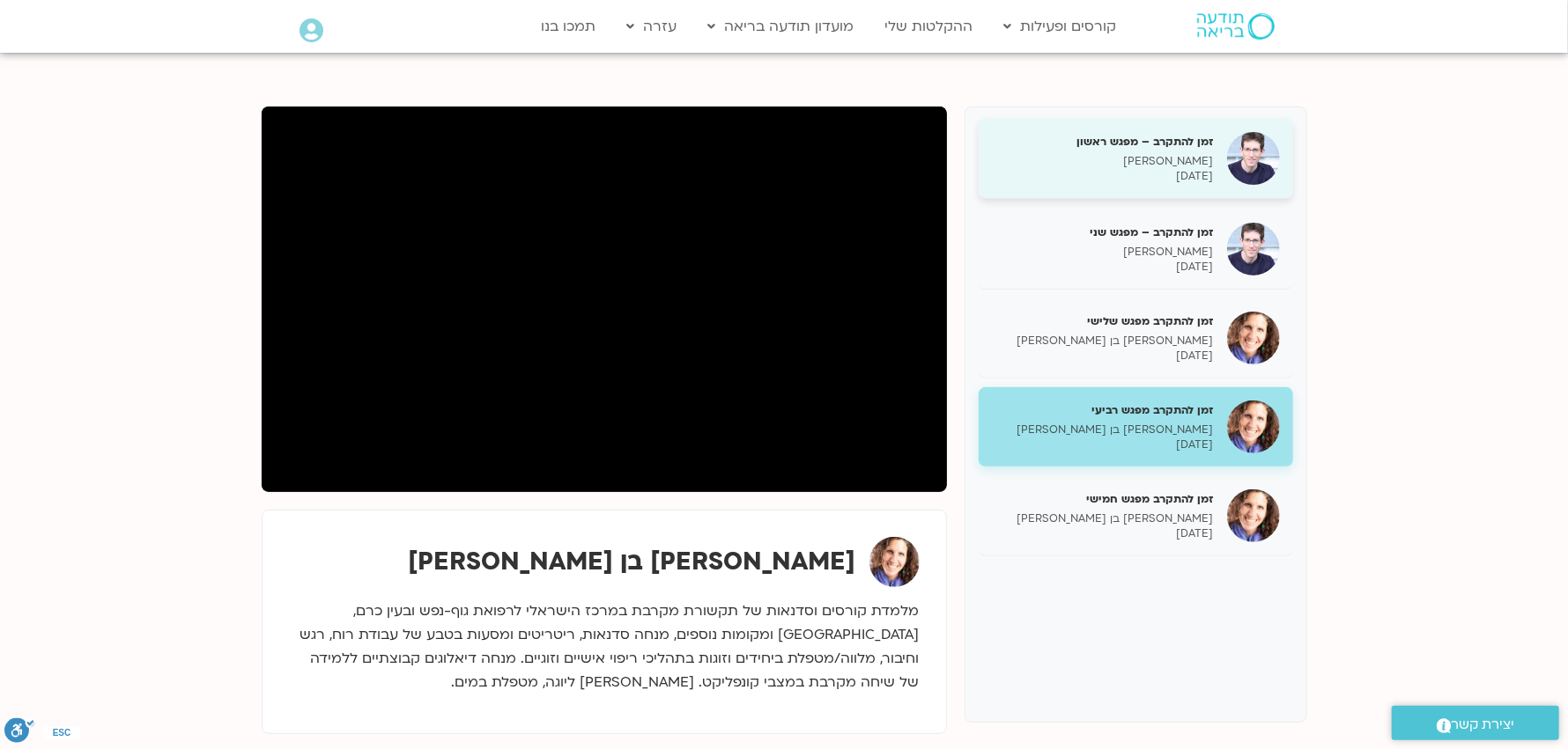
click at [1181, 139] on h5 "זמן להתקרב – מפגש ראשון" at bounding box center [1102, 141] width 222 height 16
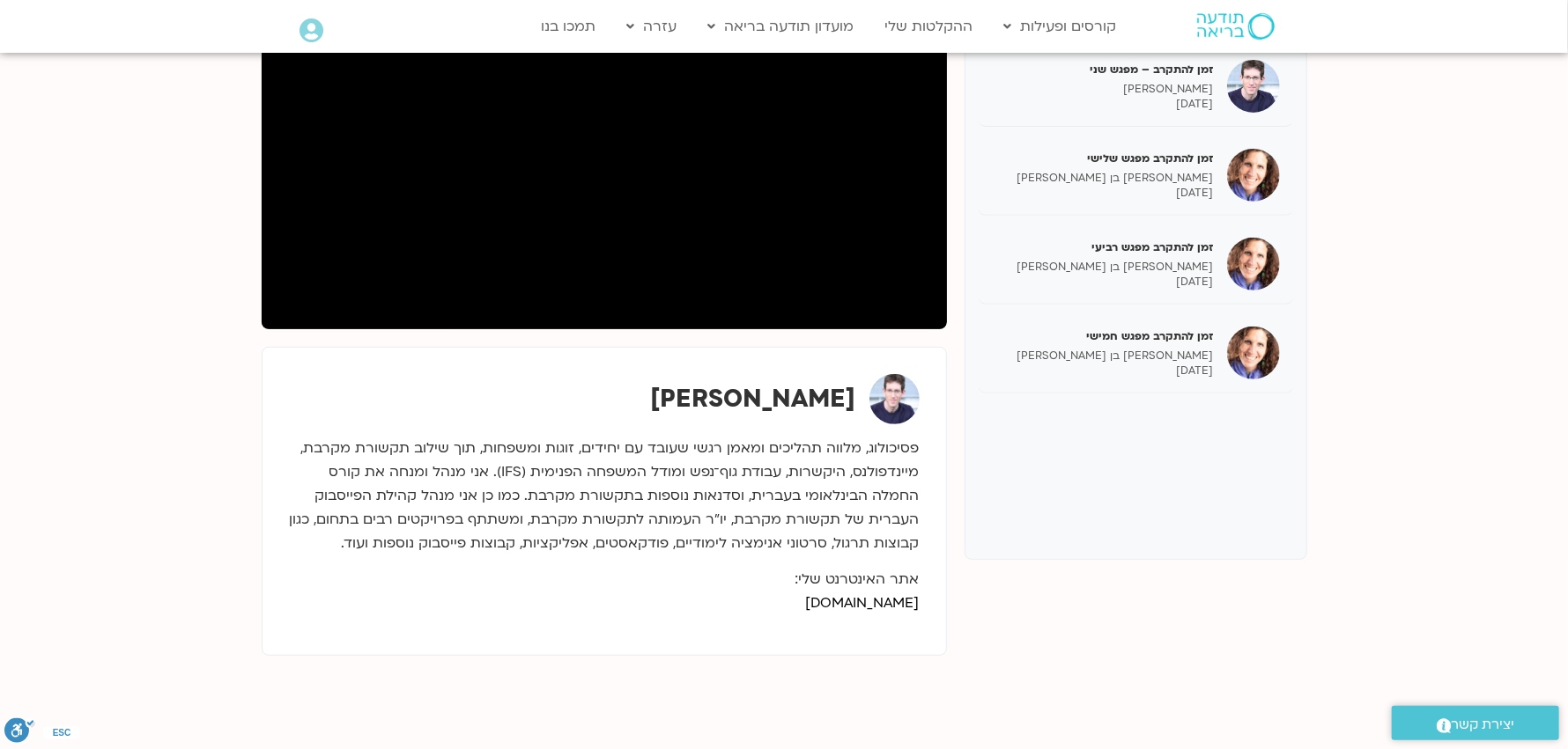
scroll to position [250, 0]
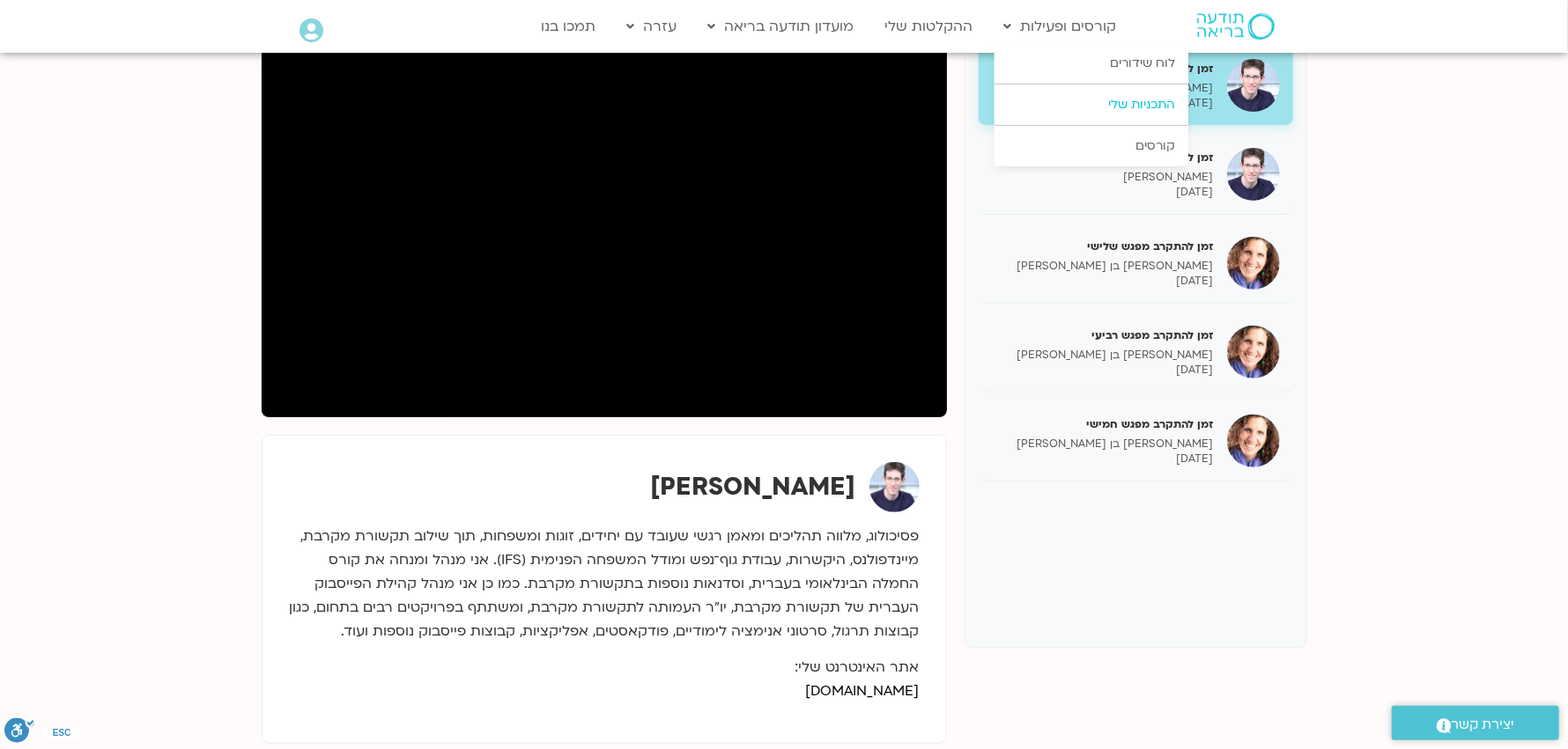
click at [1148, 102] on link "התכניות שלי" at bounding box center [1091, 105] width 194 height 41
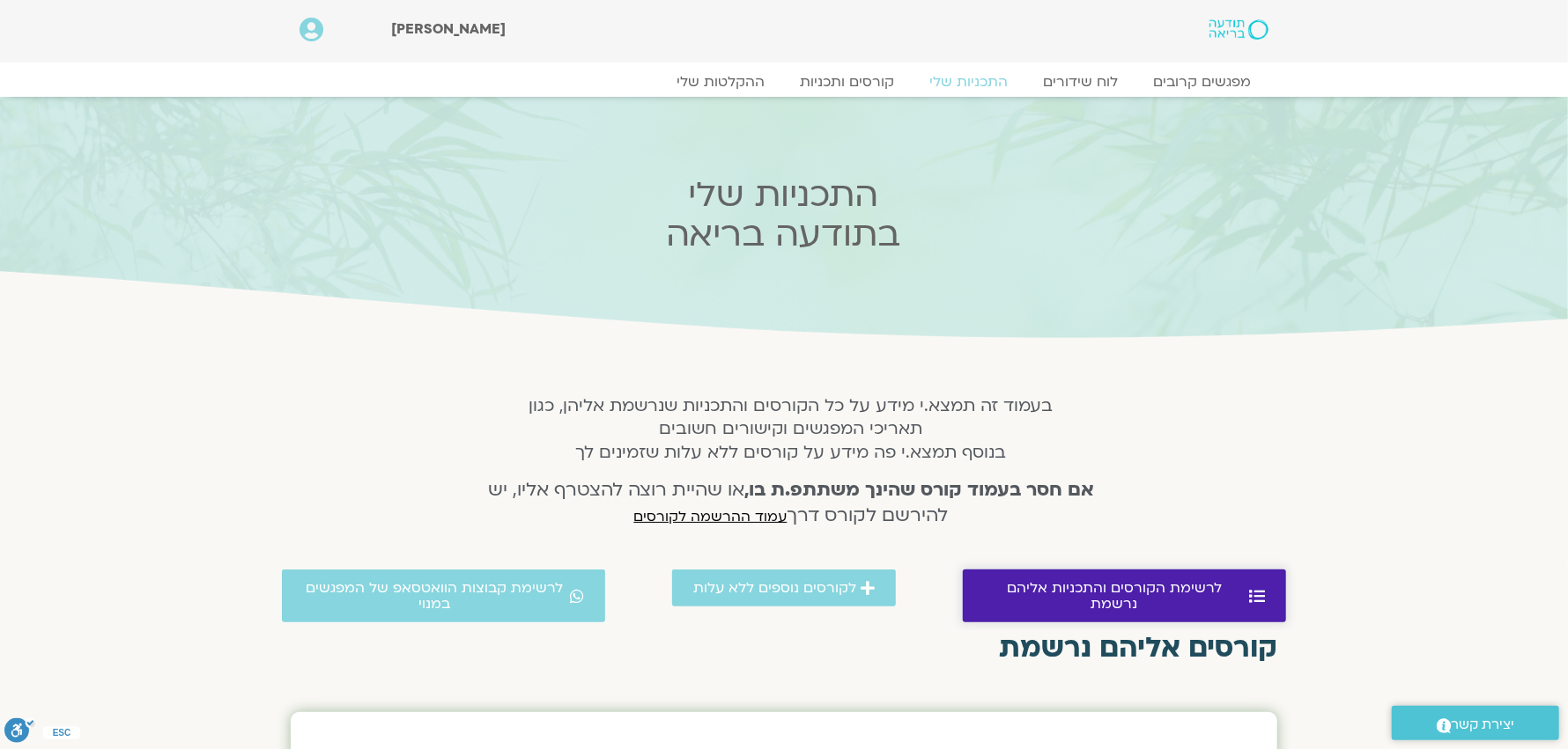
click at [1079, 584] on span "לרשימת הקורסים והתכניות אליהם נרשמת" at bounding box center [1114, 596] width 261 height 31
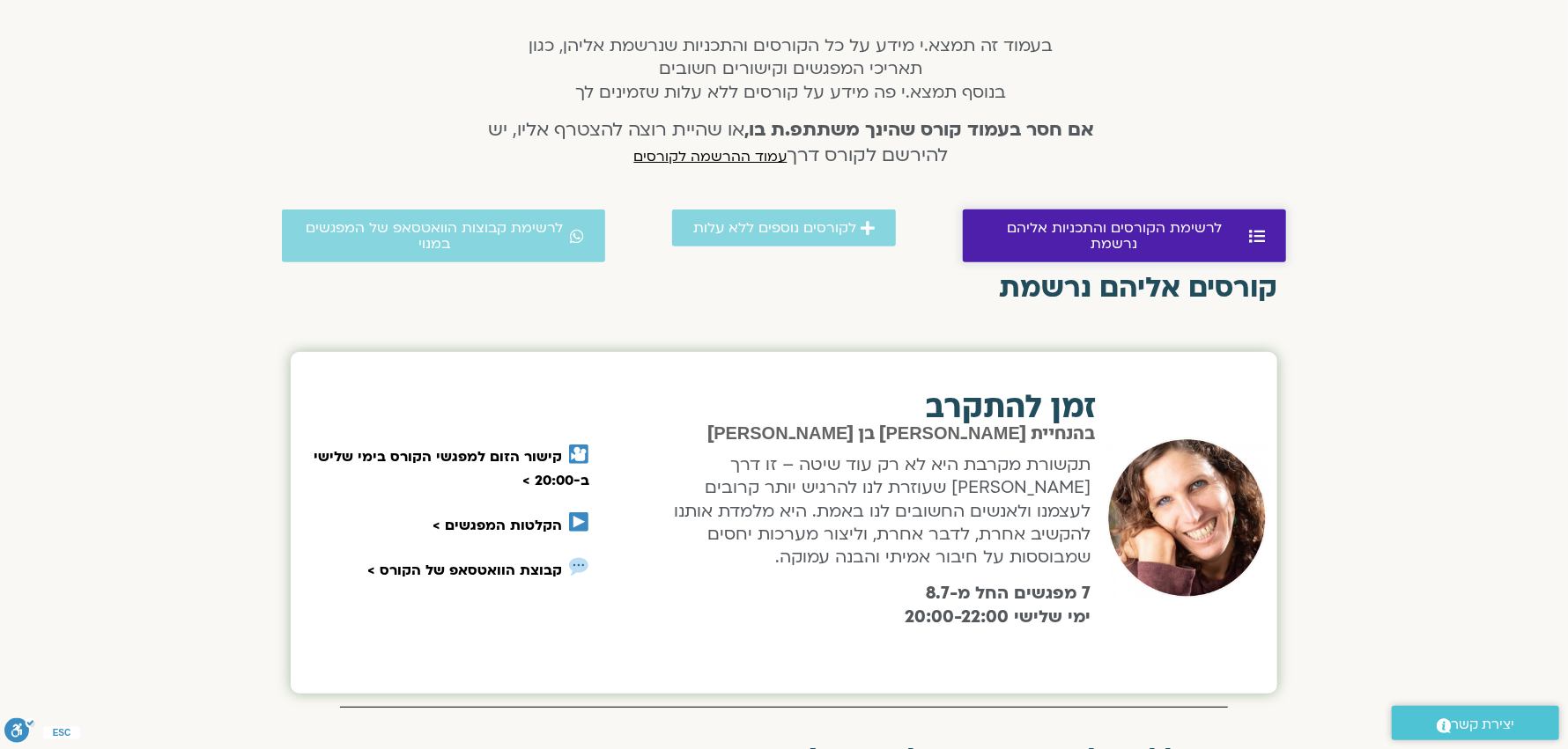
scroll to position [627, 0]
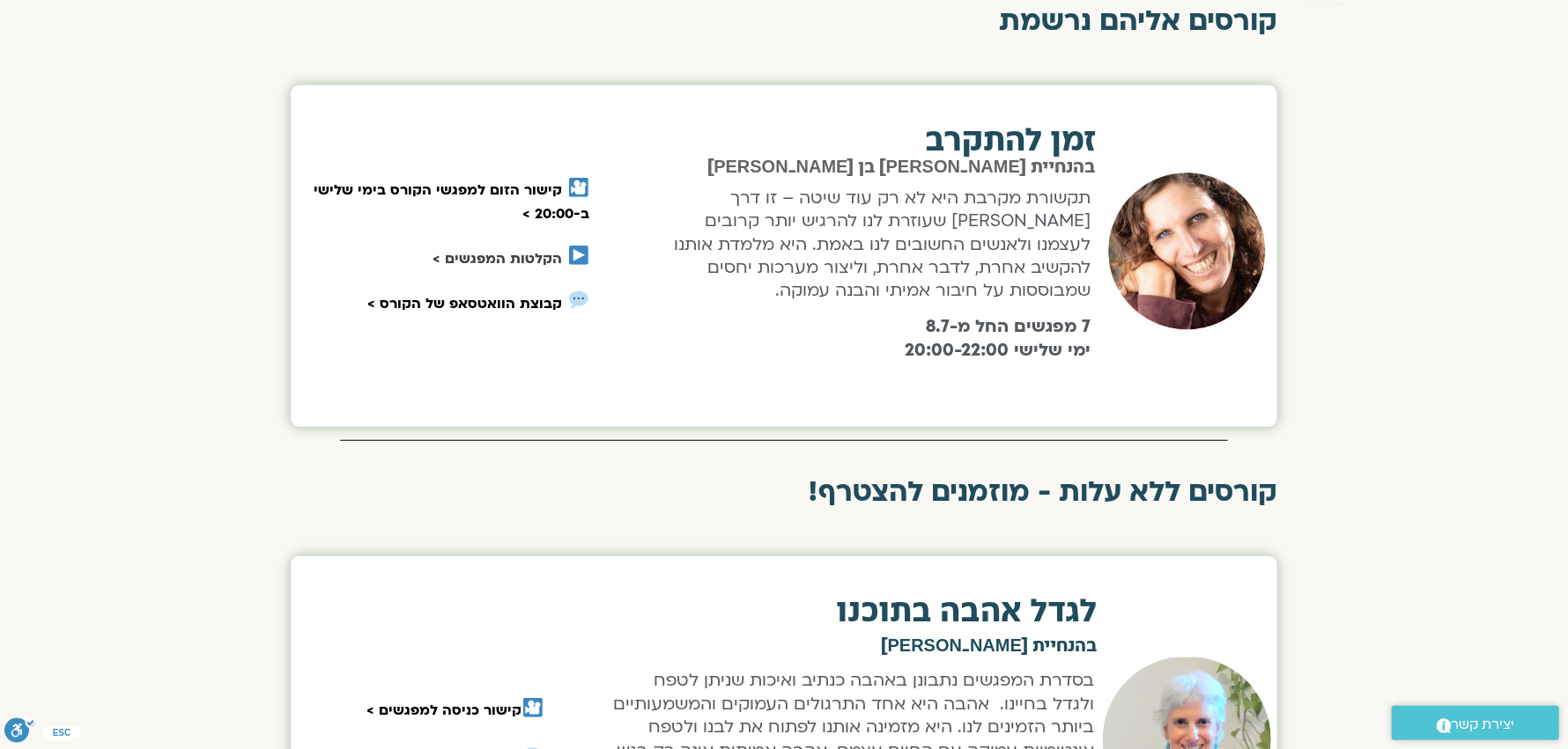
click at [536, 253] on link "הקלטות המפגשים >" at bounding box center [497, 259] width 129 height 19
